Goal: Task Accomplishment & Management: Manage account settings

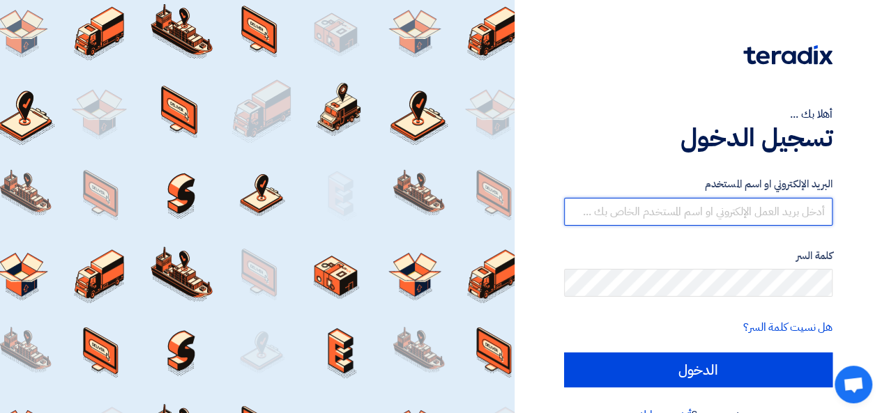
click at [743, 204] on input "text" at bounding box center [698, 212] width 268 height 28
drag, startPoint x: 724, startPoint y: 204, endPoint x: 740, endPoint y: 207, distance: 16.3
click at [728, 204] on input "text" at bounding box center [698, 212] width 268 height 28
type input "[EMAIL_ADDRESS][DOMAIN_NAME]"
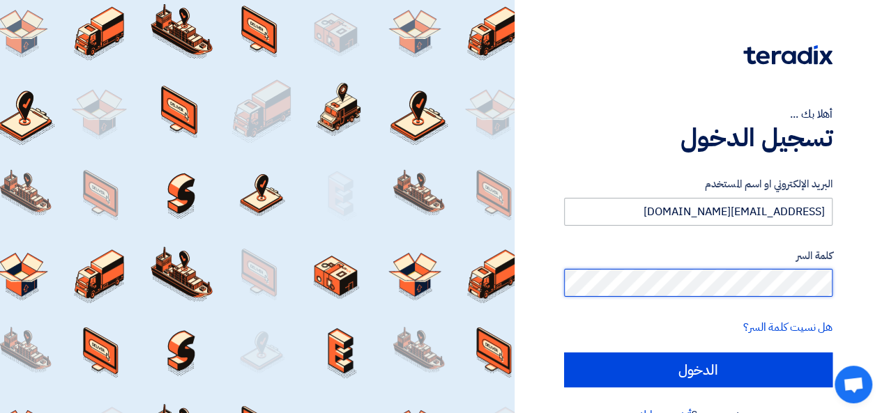
click at [564, 353] on input "الدخول" at bounding box center [698, 370] width 268 height 35
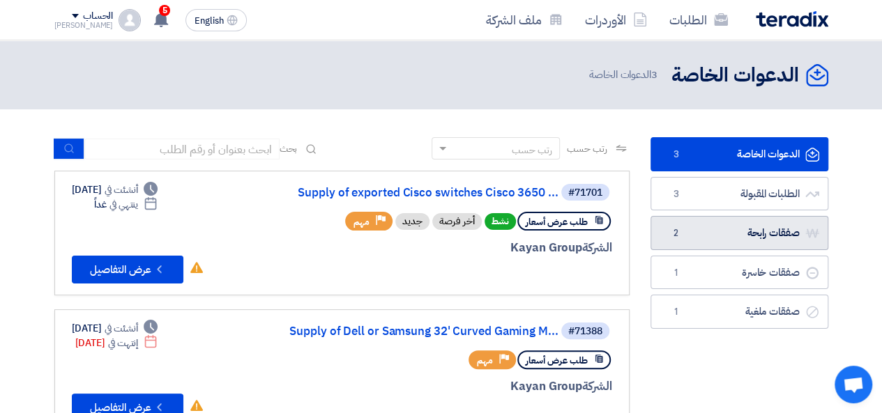
click at [739, 239] on link "صفقات رابحة صفقات رابحة 2" at bounding box center [739, 233] width 178 height 34
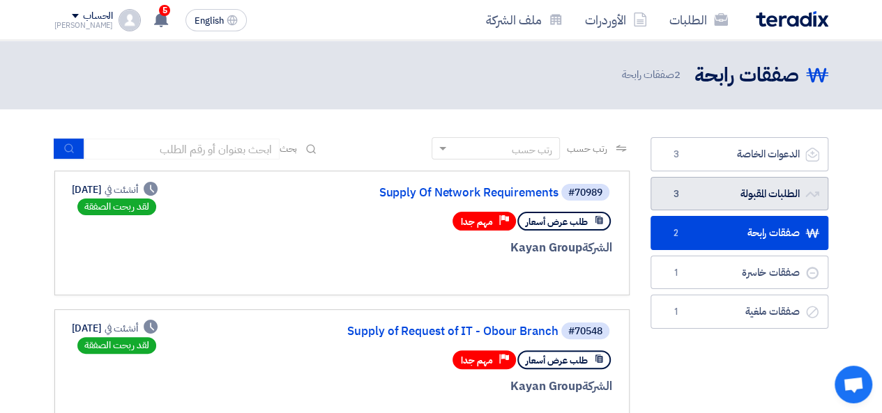
click at [779, 194] on link "الطلبات المقبولة الطلبات المقبولة 3" at bounding box center [739, 194] width 178 height 34
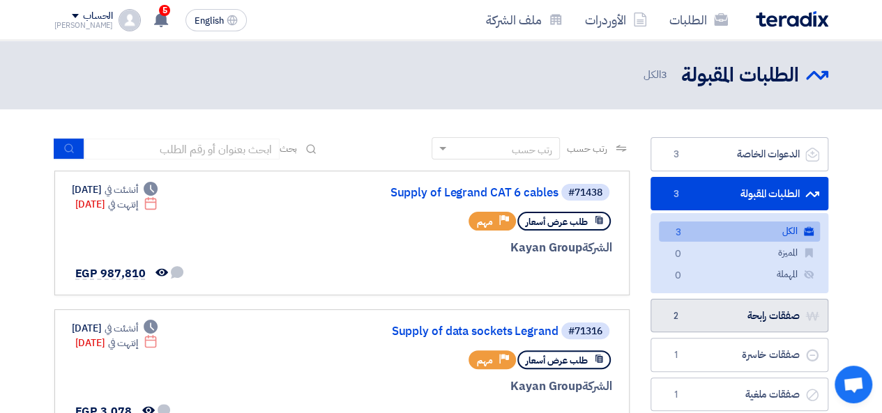
click at [760, 318] on link "صفقات رابحة صفقات رابحة 2" at bounding box center [739, 316] width 178 height 34
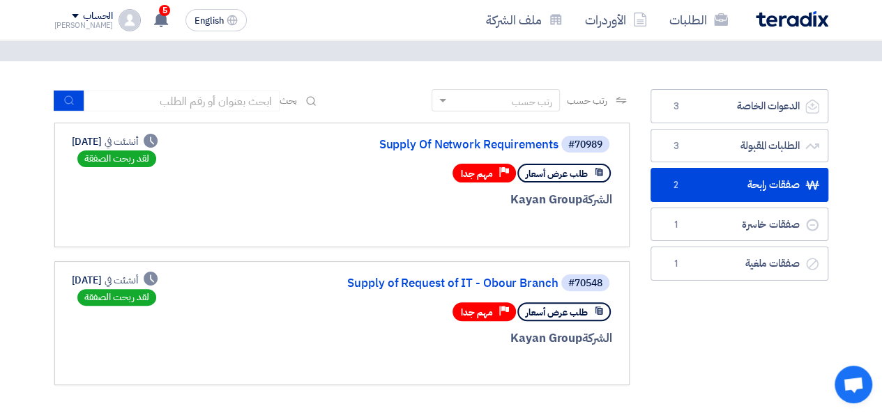
scroll to position [70, 0]
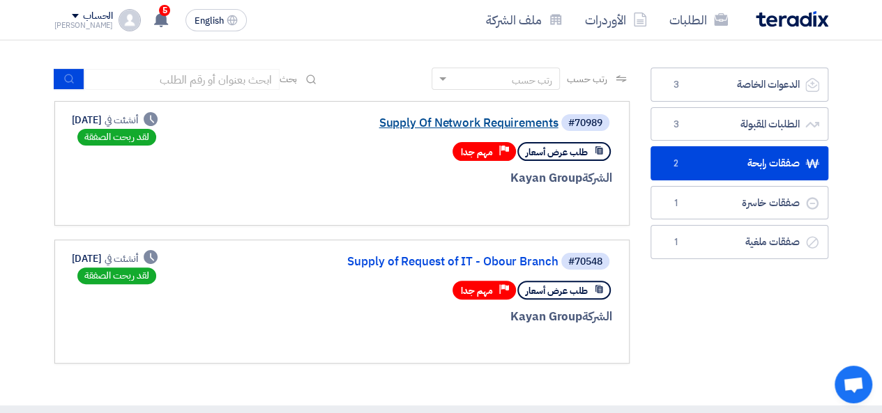
click at [421, 124] on link "Supply Of Network Requirements" at bounding box center [419, 123] width 279 height 13
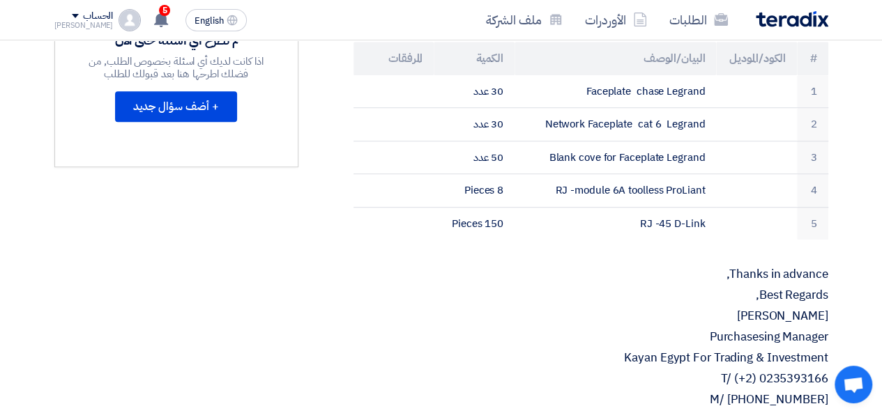
scroll to position [418, 0]
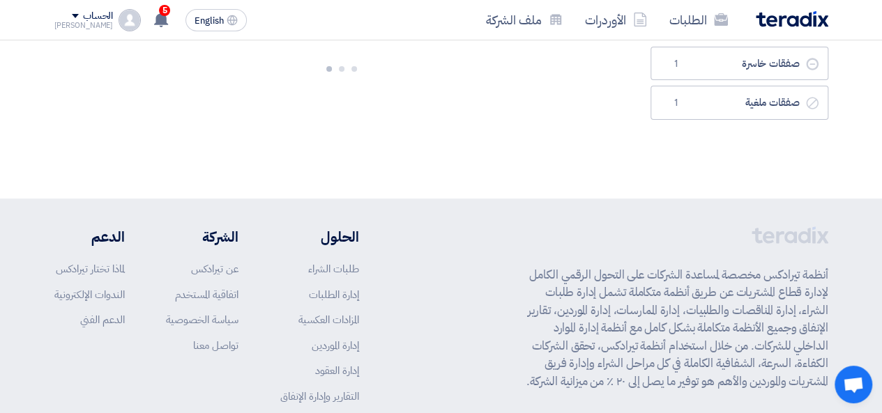
scroll to position [139, 0]
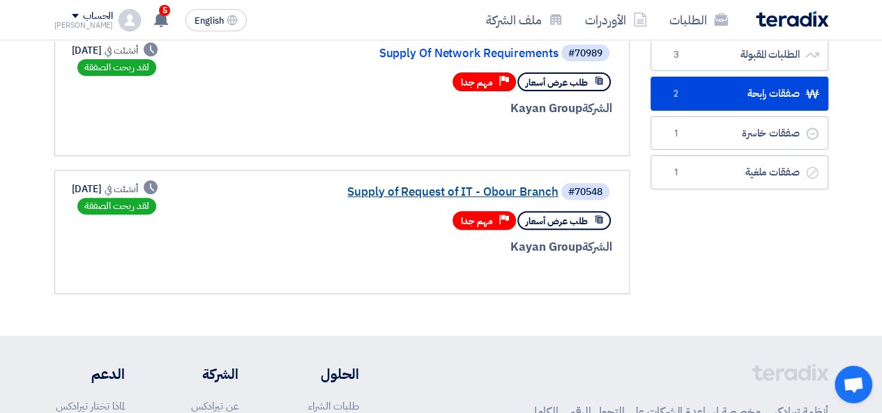
click at [392, 194] on link "Supply of Request of IT - Obour Branch" at bounding box center [419, 192] width 279 height 13
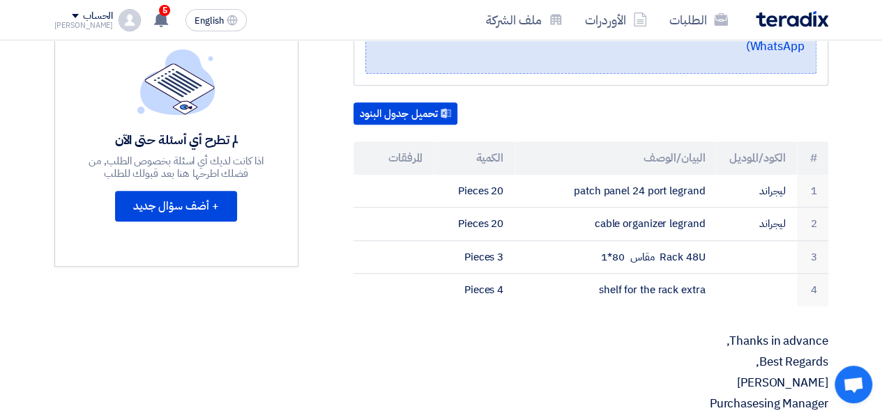
scroll to position [296, 0]
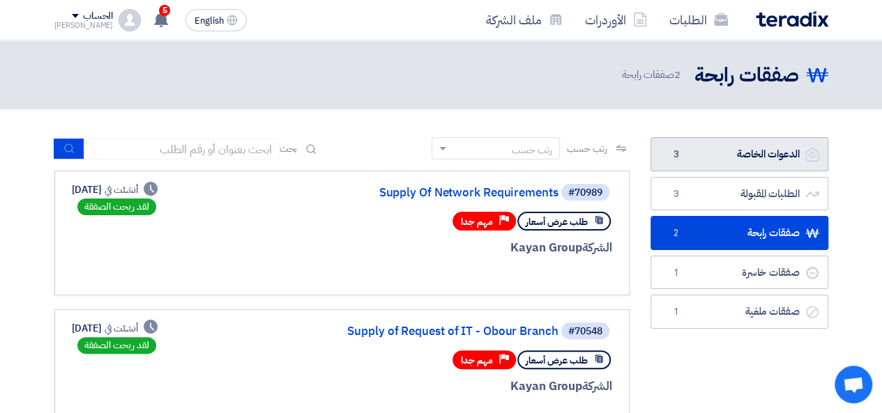
click at [749, 159] on link "الدعوات الخاصة الدعوات الخاصة 3" at bounding box center [739, 154] width 178 height 34
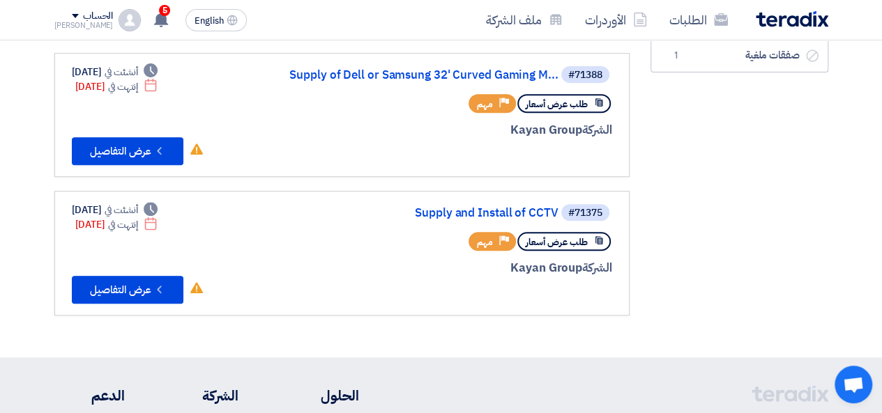
scroll to position [279, 0]
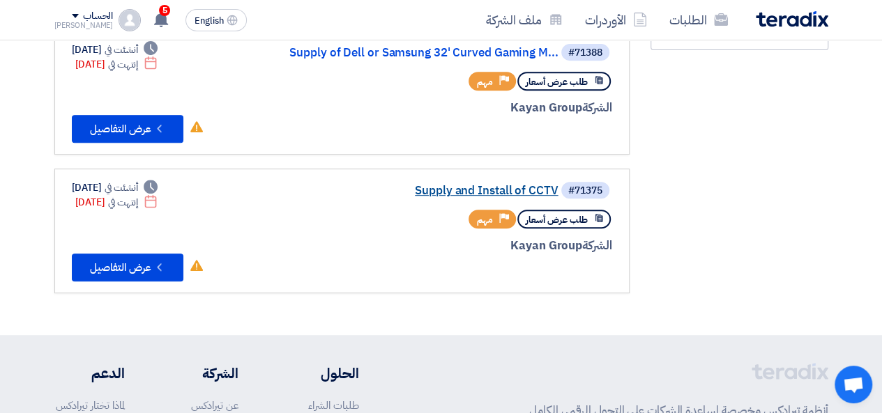
click at [442, 191] on link "Supply and Install of CCTV" at bounding box center [419, 191] width 279 height 13
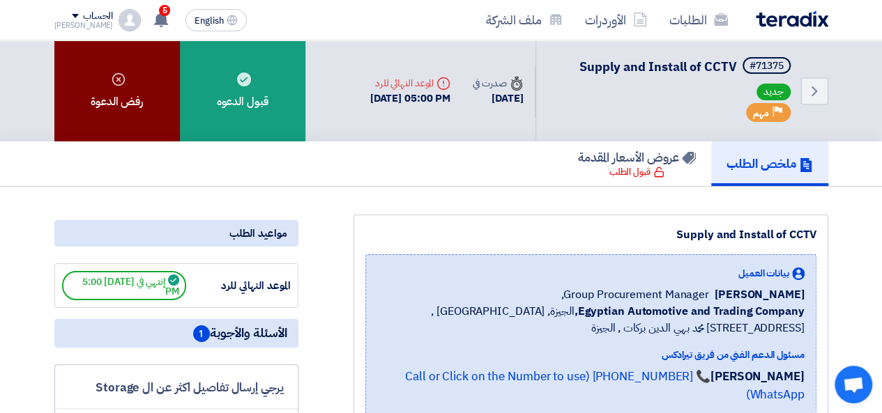
click at [93, 79] on div "رفض الدعوة" at bounding box center [116, 90] width 125 height 101
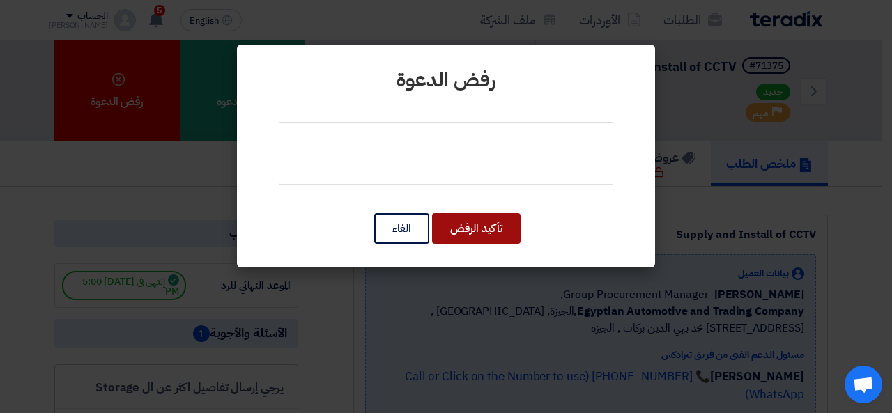
click at [472, 227] on button "تأكيد الرفض" at bounding box center [476, 228] width 89 height 31
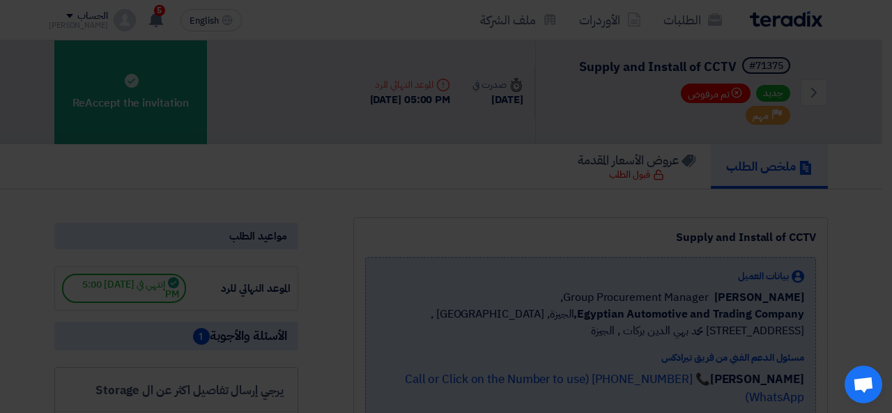
click at [409, 240] on modal-container "رفض الدعوة تأكيد الرفض الغاء" at bounding box center [446, 206] width 892 height 413
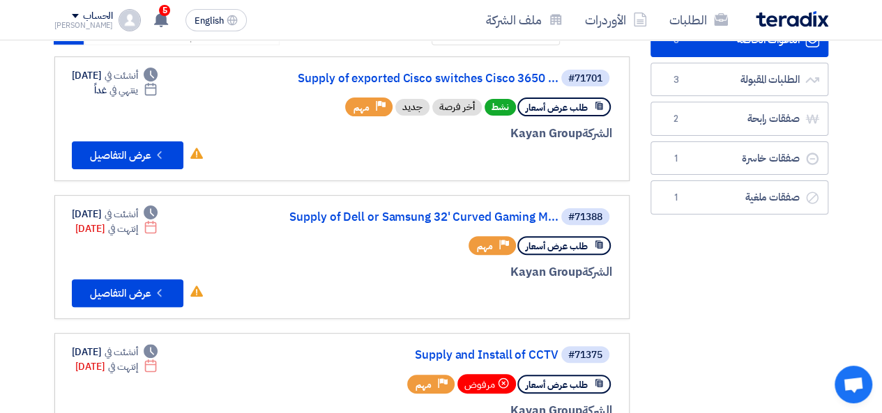
scroll to position [70, 0]
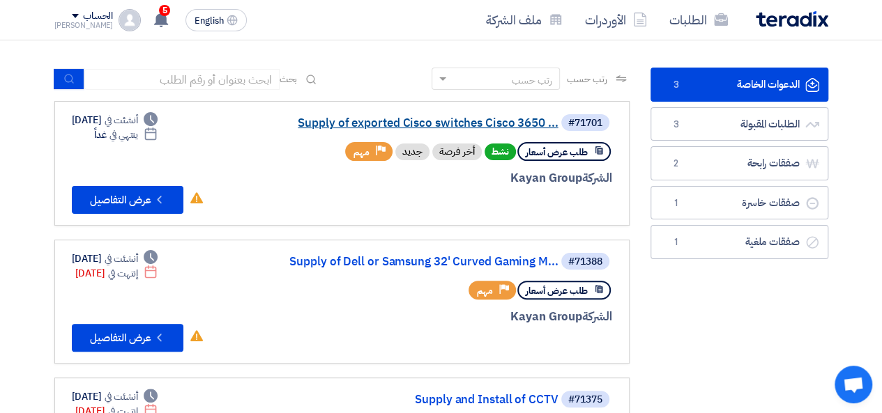
click at [385, 118] on link "Supply of exported Cisco switches Cisco 3650 ..." at bounding box center [419, 123] width 279 height 13
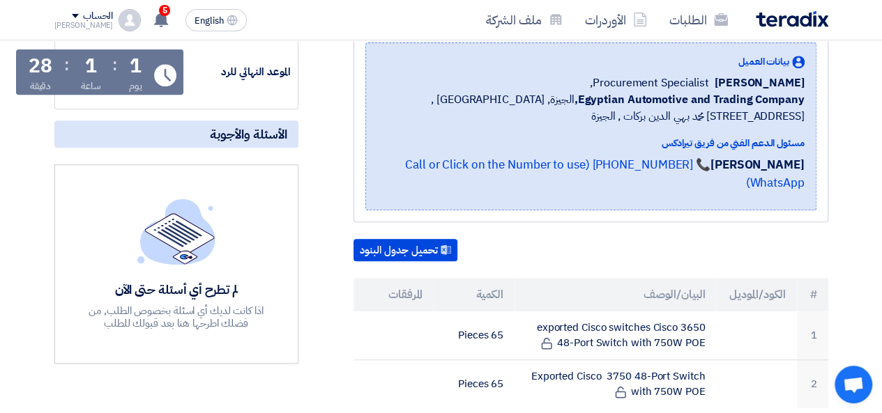
scroll to position [349, 0]
